Goal: Information Seeking & Learning: Find specific fact

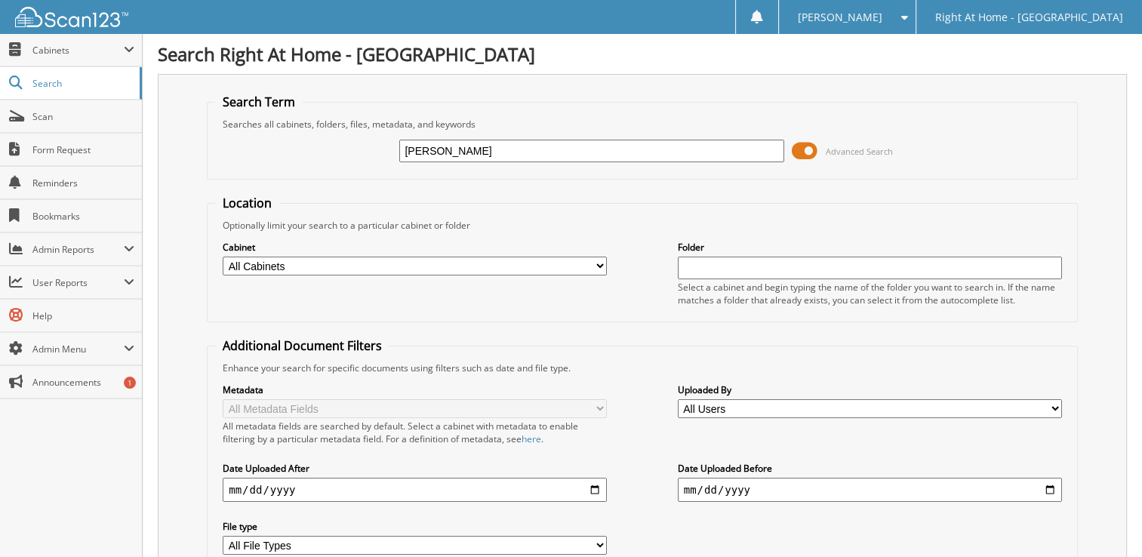
type input "[PERSON_NAME]"
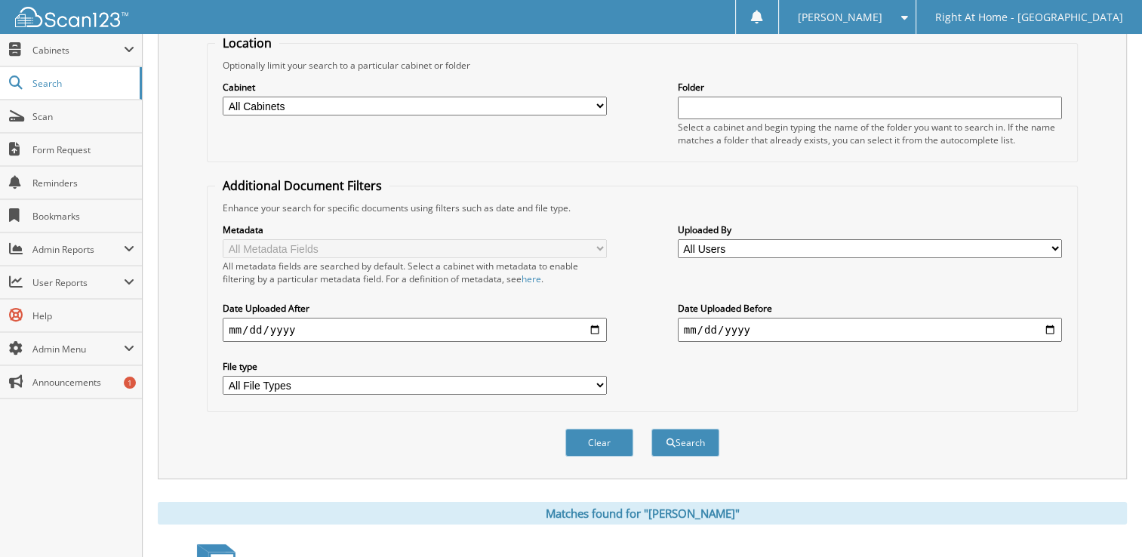
scroll to position [131, 0]
